Goal: Navigation & Orientation: Understand site structure

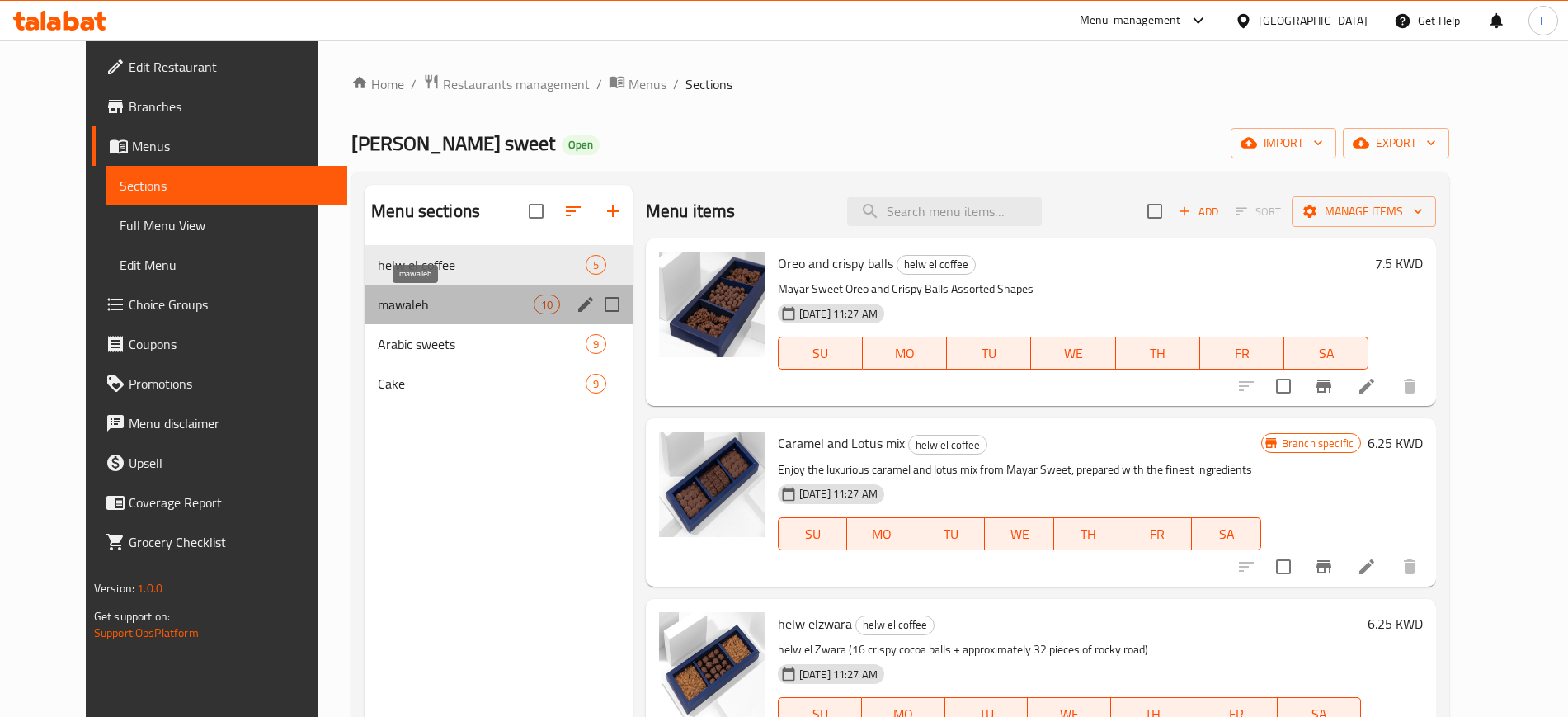
click at [378, 311] on span "mawaleh" at bounding box center [456, 304] width 155 height 19
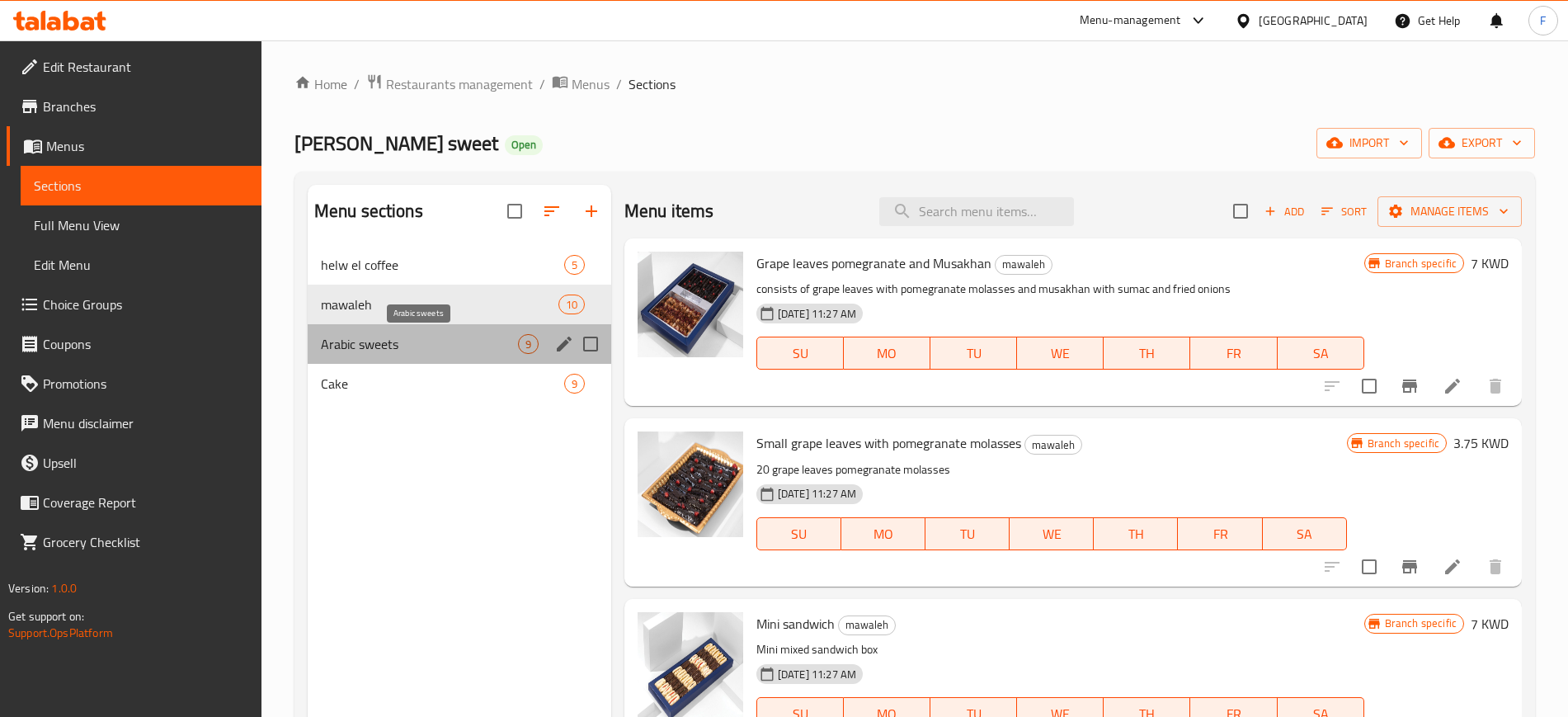
click at [374, 340] on span "Arabic sweets" at bounding box center [419, 343] width 197 height 19
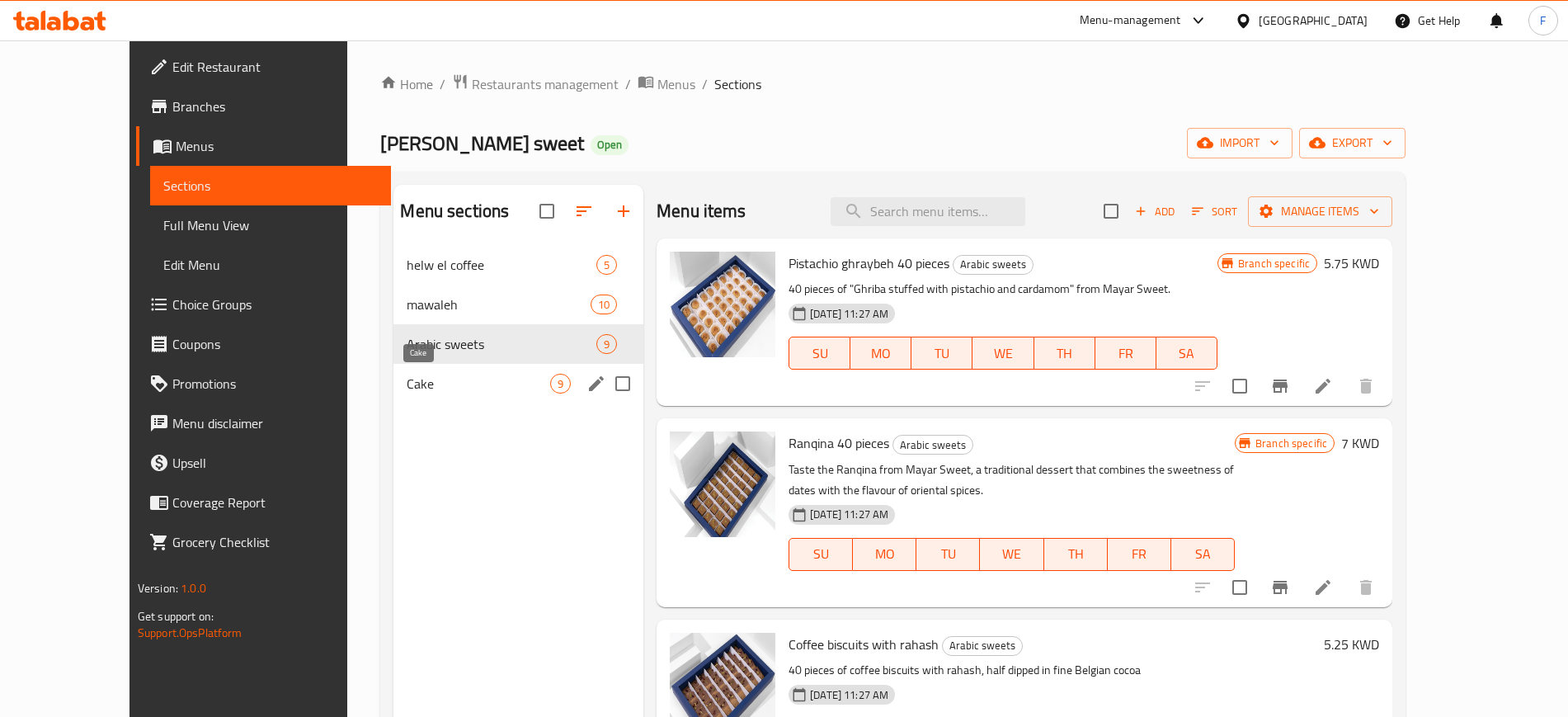
click at [407, 385] on span "Cake" at bounding box center [478, 383] width 143 height 19
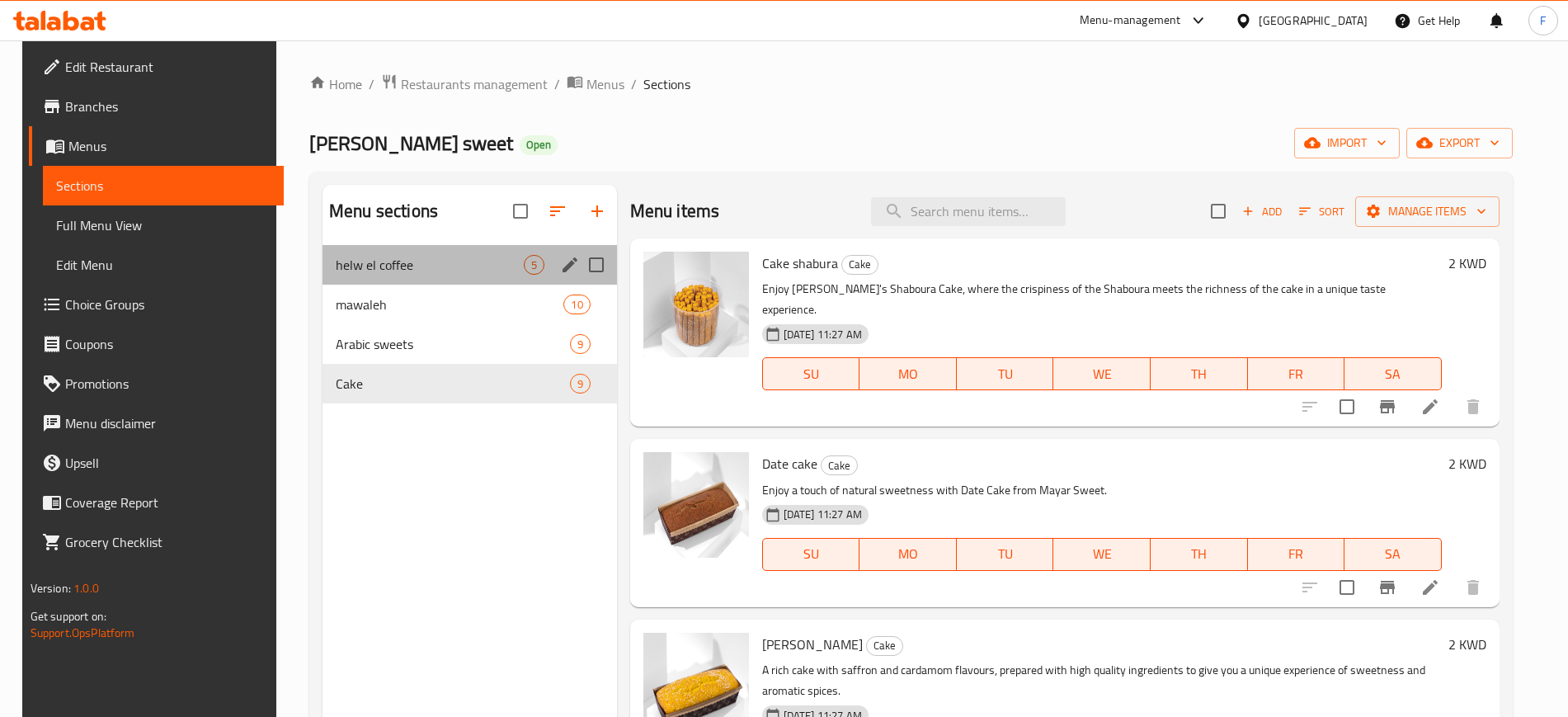
click at [439, 253] on div "helw el coffee 5" at bounding box center [470, 265] width 295 height 40
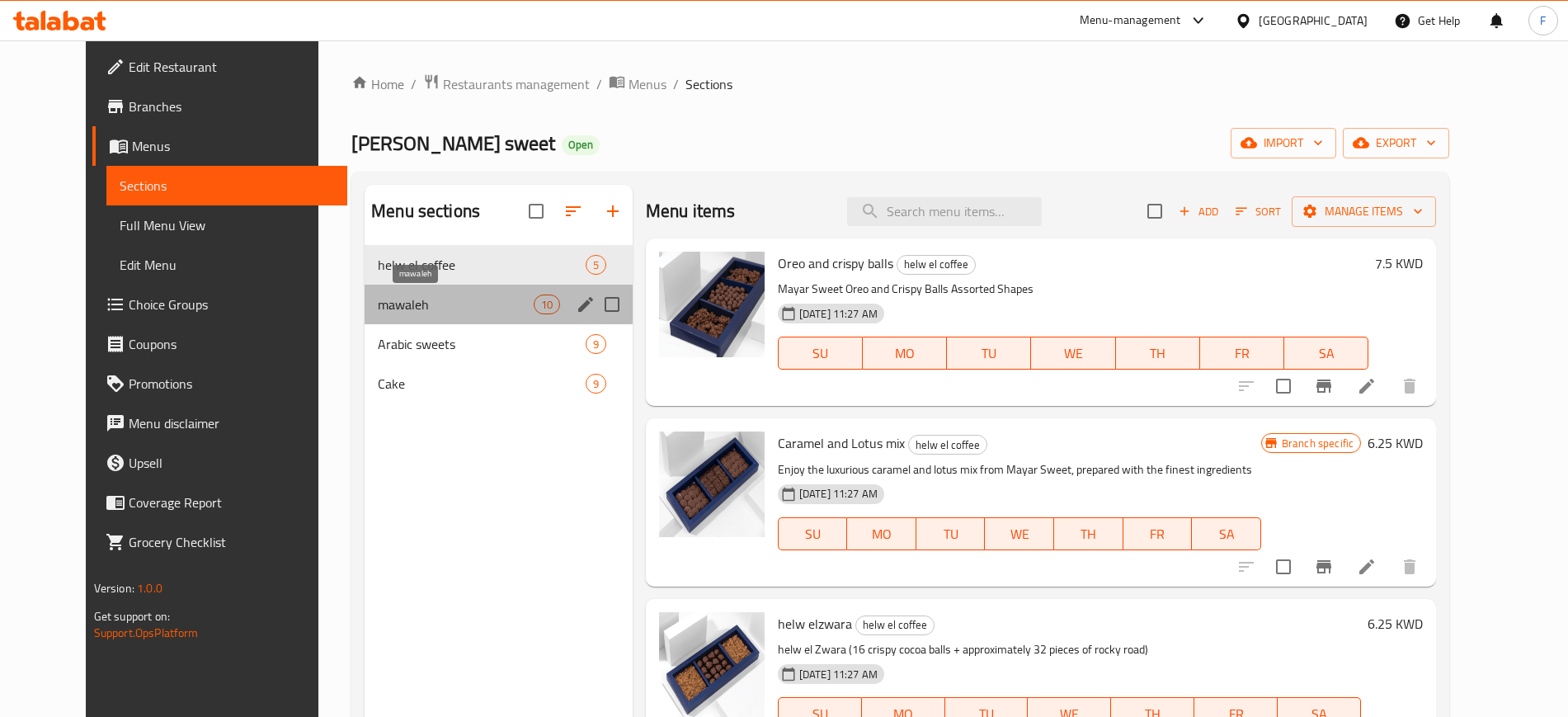
click at [469, 312] on span "mawaleh" at bounding box center [456, 304] width 155 height 19
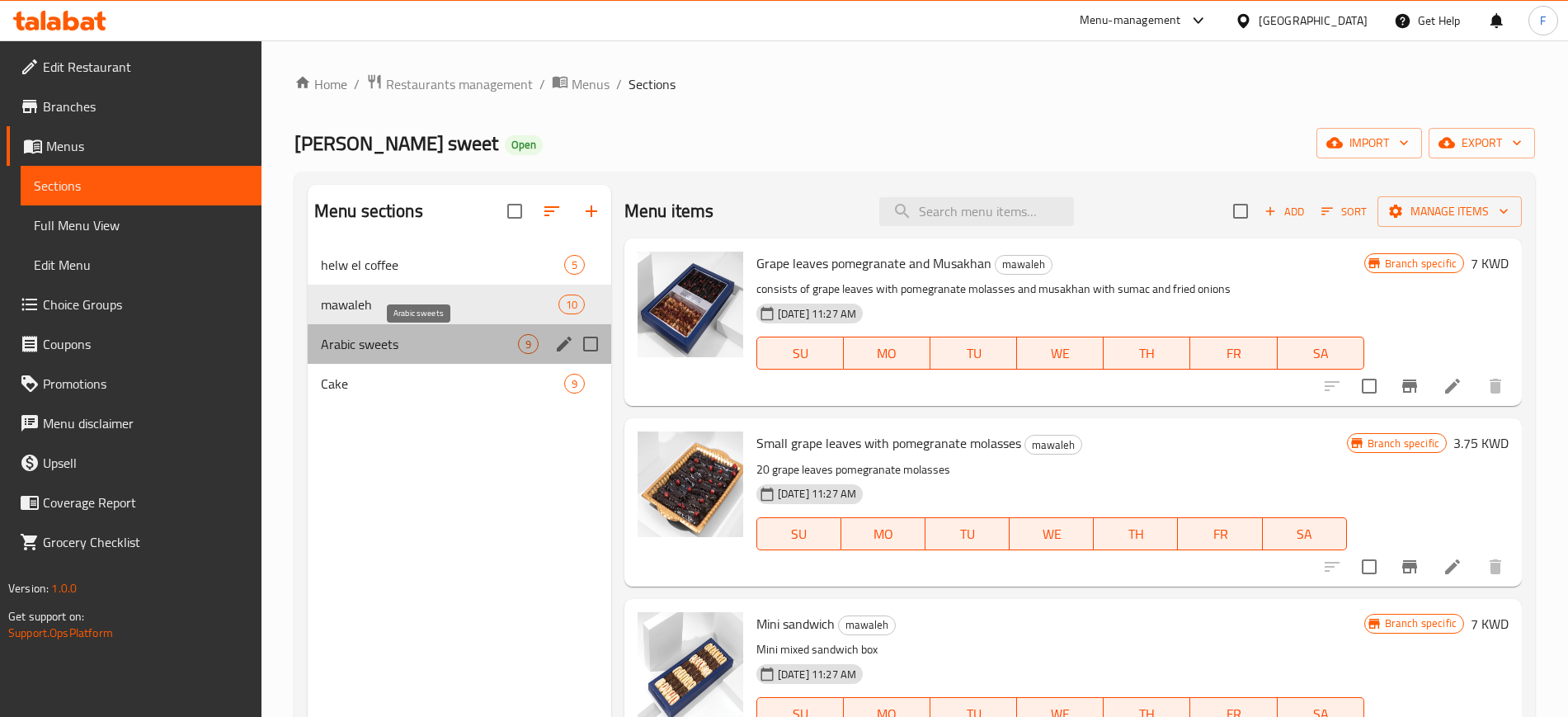
click at [459, 345] on span "Arabic sweets" at bounding box center [419, 343] width 197 height 19
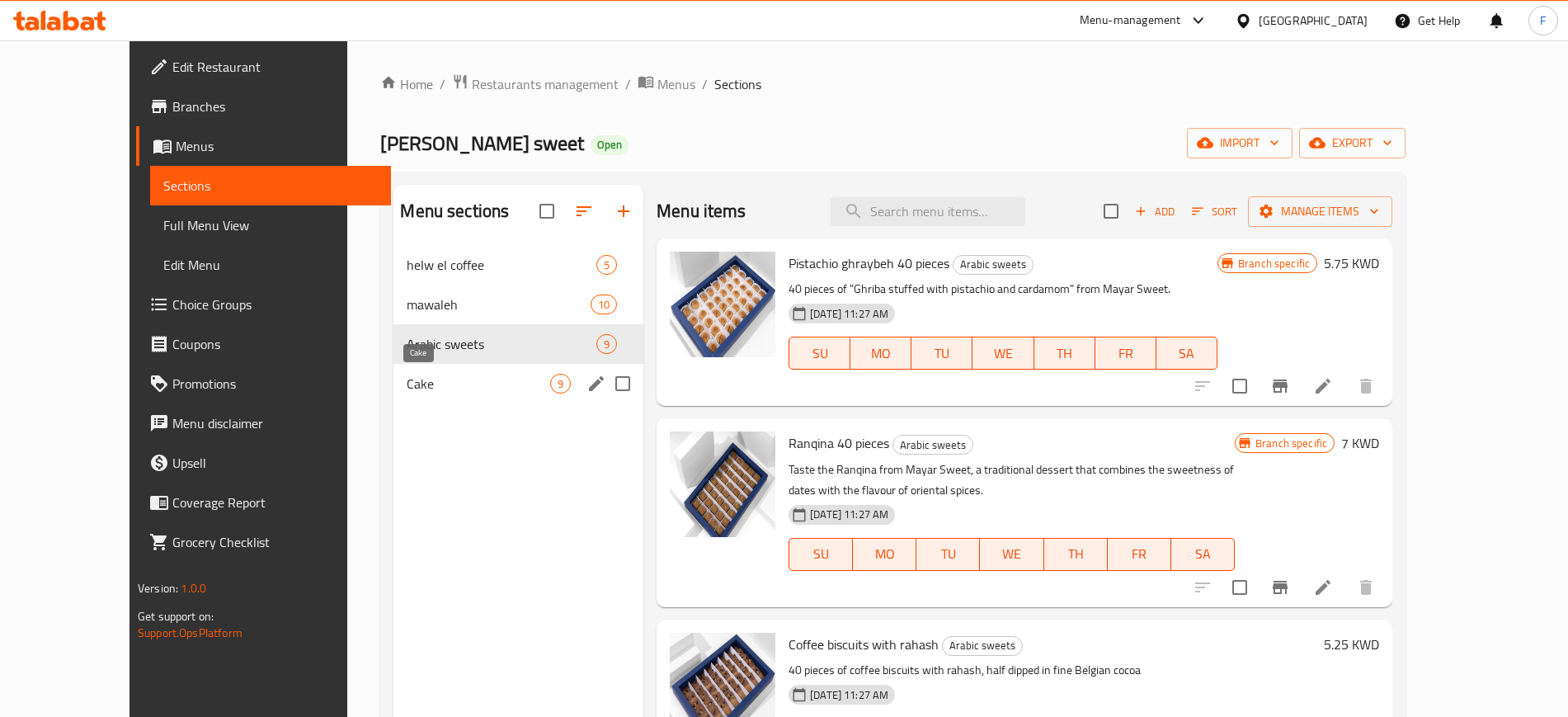
click at [457, 382] on span "Cake" at bounding box center [478, 383] width 143 height 19
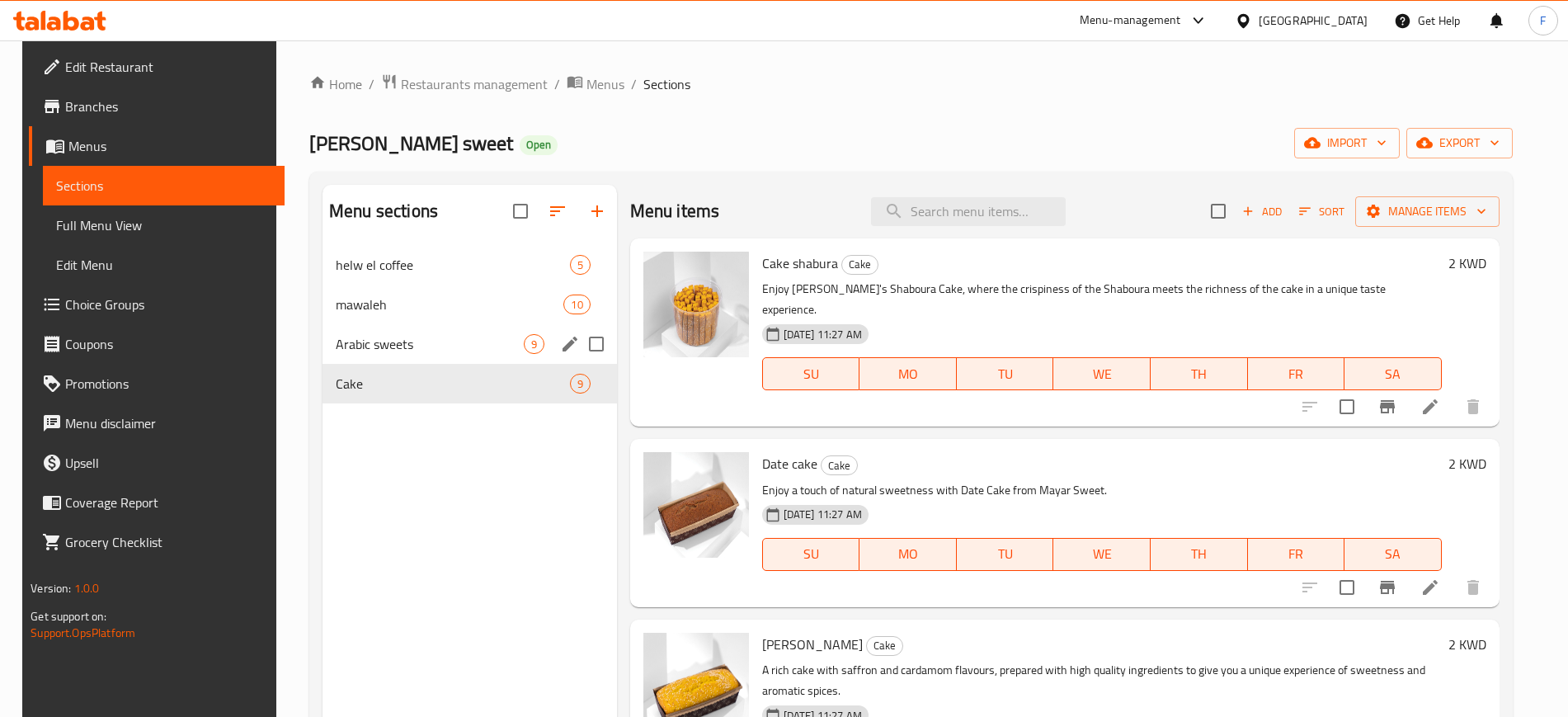
click at [419, 349] on span "Arabic sweets" at bounding box center [429, 343] width 188 height 19
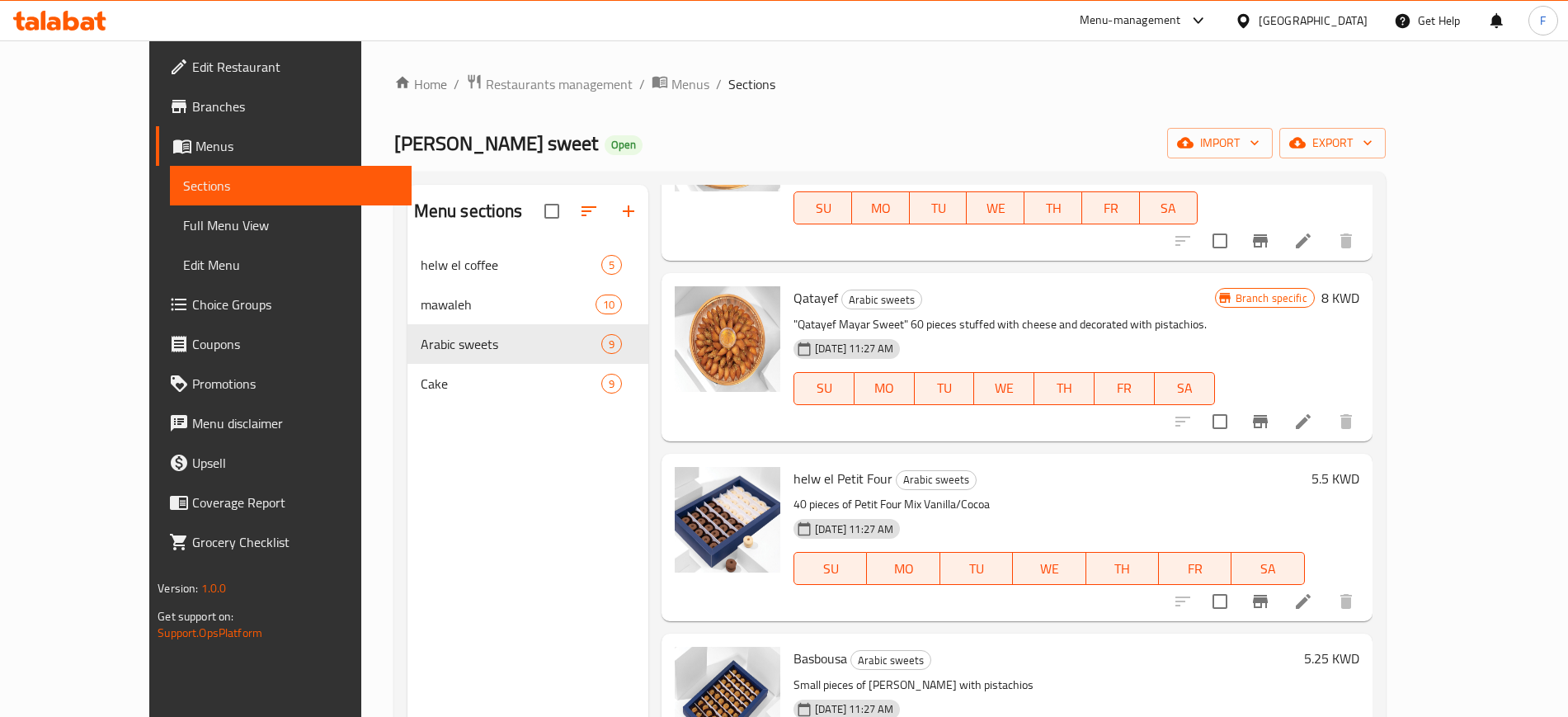
scroll to position [1008, 0]
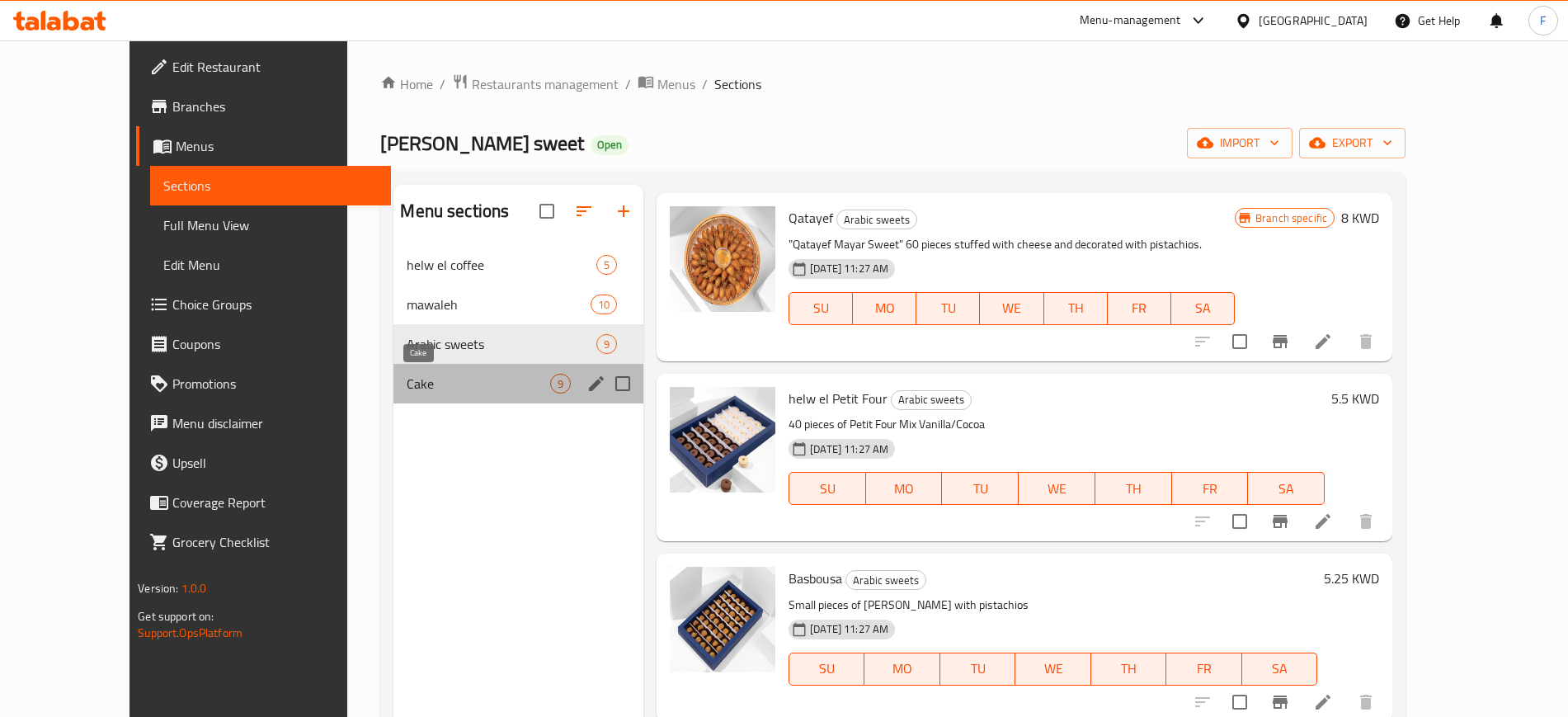
click at [412, 388] on span "Cake" at bounding box center [478, 383] width 143 height 19
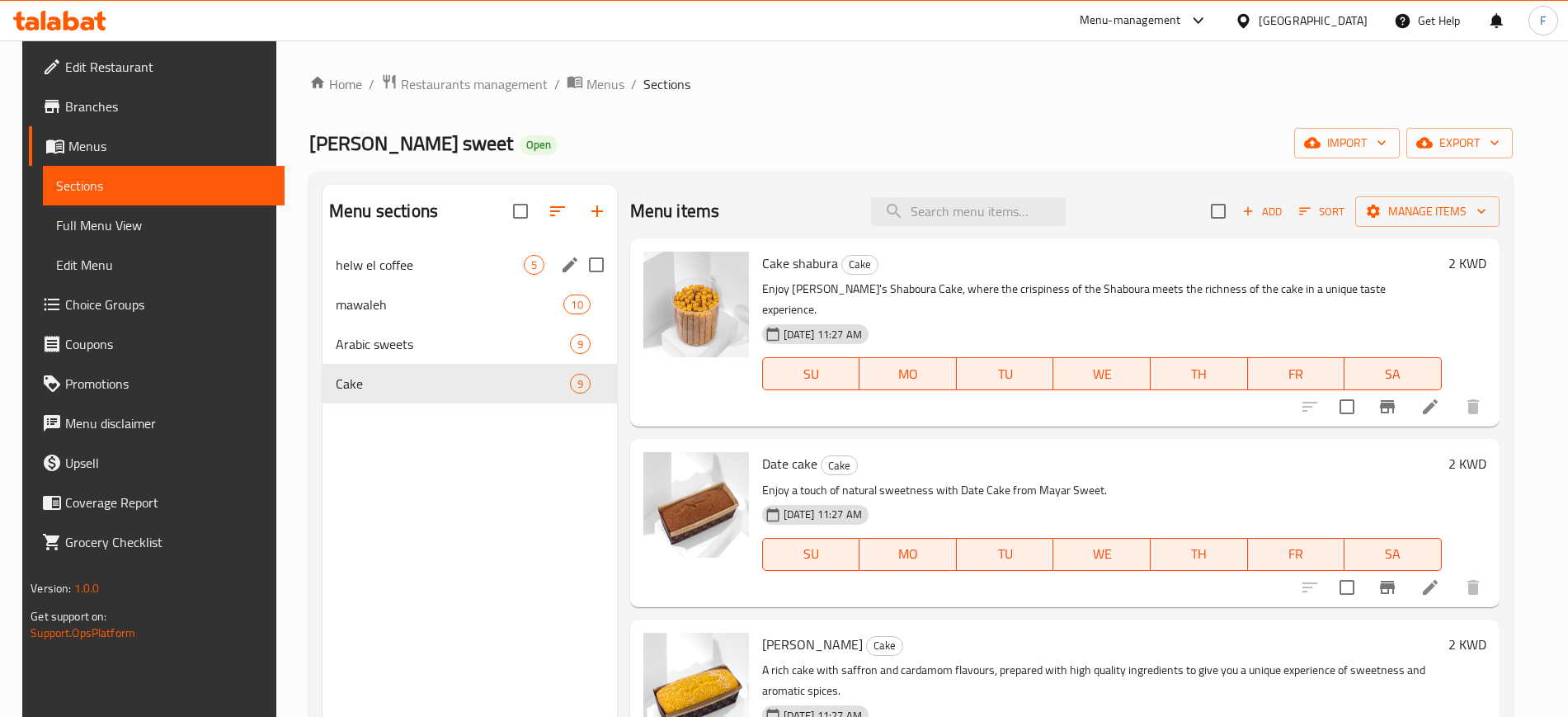
click at [455, 279] on div "helw el coffee 5" at bounding box center [470, 265] width 295 height 40
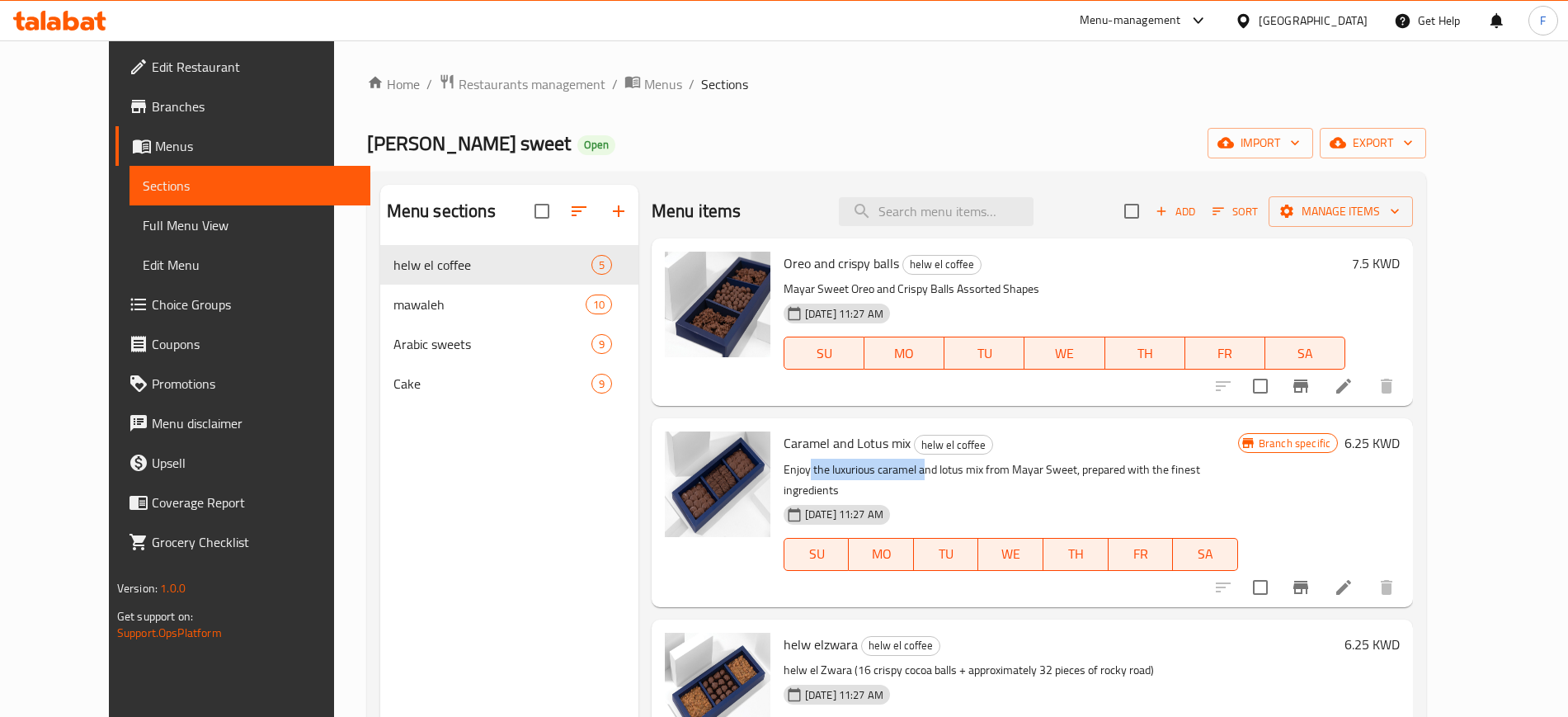
drag, startPoint x: 900, startPoint y: 468, endPoint x: 781, endPoint y: 458, distance: 119.4
click at [781, 457] on div "Caramel and Lotus mix helw el coffee Enjoy the luxurious caramel and lotus mix …" at bounding box center [1011, 513] width 468 height 175
drag, startPoint x: 1236, startPoint y: 464, endPoint x: 769, endPoint y: 460, distance: 467.0
click at [784, 460] on p "Enjoy the luxurious caramel and lotus mix from Mayar Sweet, prepared with the f…" at bounding box center [1011, 480] width 455 height 42
click at [577, 548] on div "Menu sections helw el coffee 5 mawaleh 10 Arabic sweets 9 Cake 9" at bounding box center [508, 543] width 258 height 717
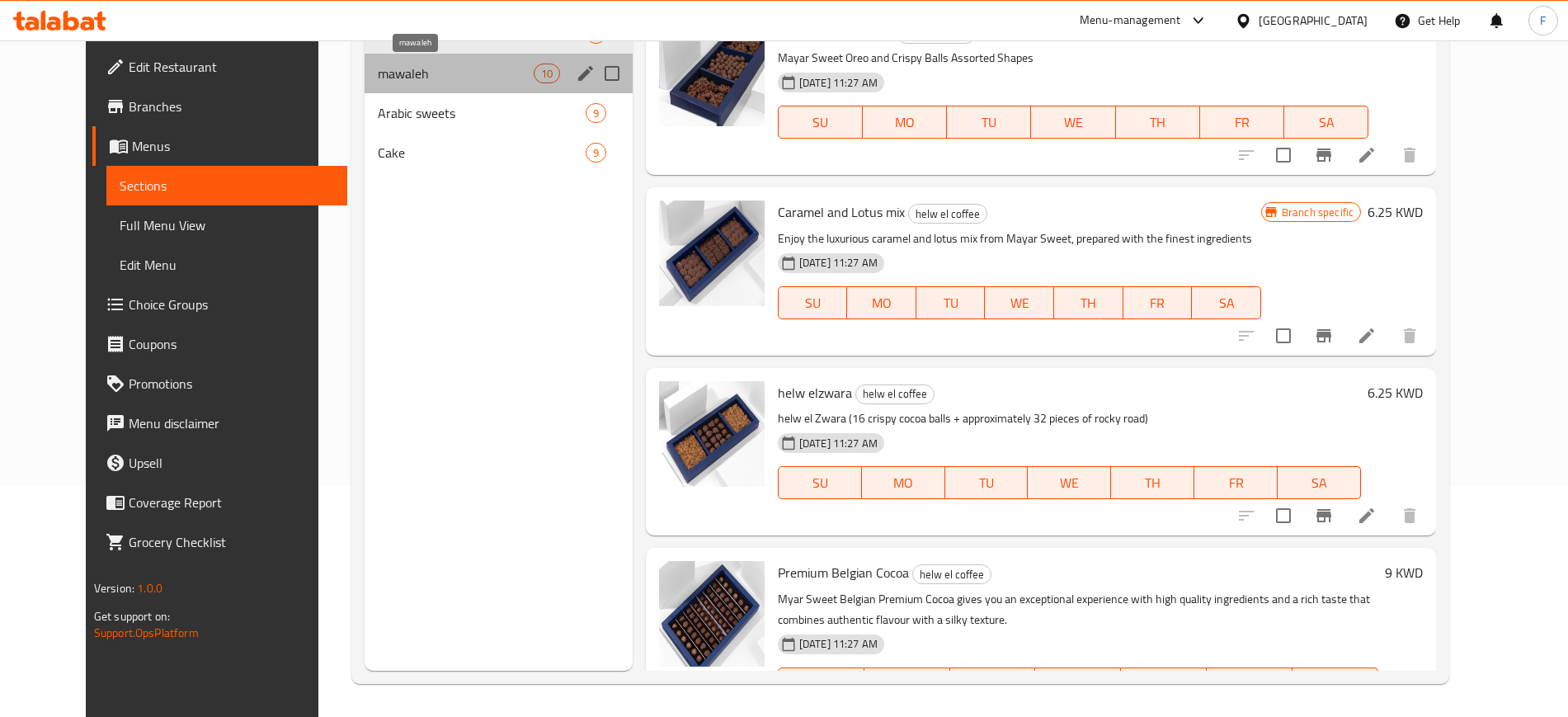
click at [414, 80] on span "mawaleh" at bounding box center [456, 73] width 155 height 19
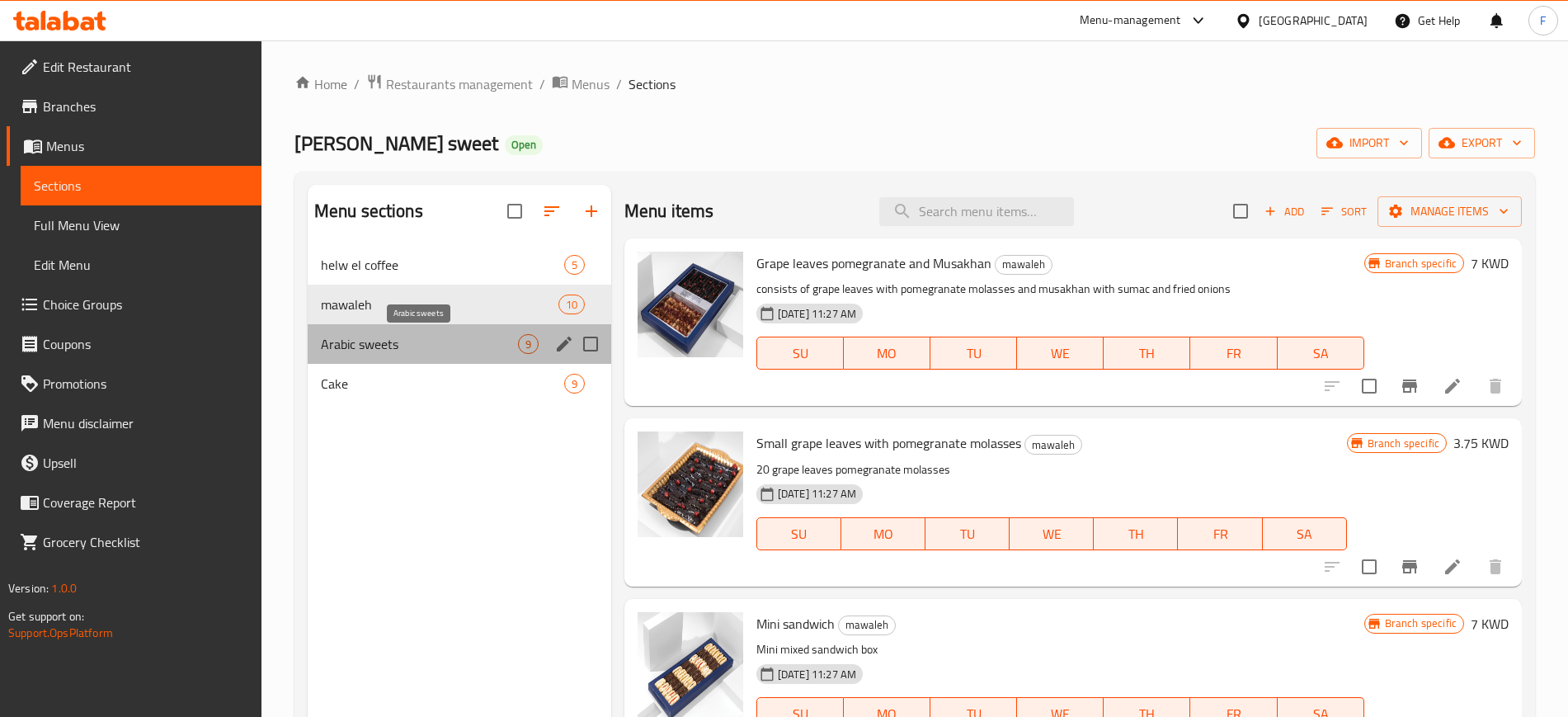
click at [442, 347] on span "Arabic sweets" at bounding box center [419, 343] width 197 height 19
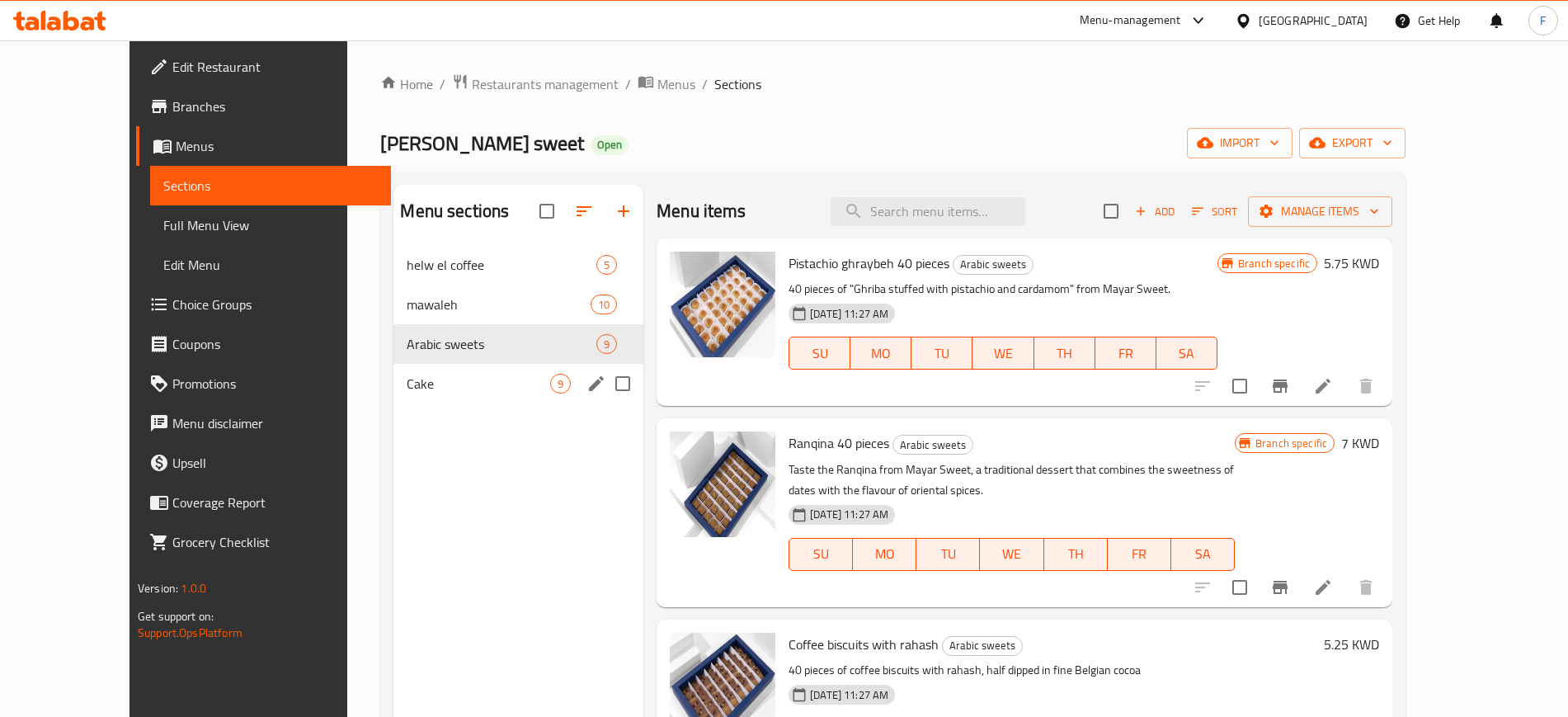
click at [438, 394] on div "Cake 9" at bounding box center [519, 383] width 250 height 40
